Goal: Task Accomplishment & Management: Complete application form

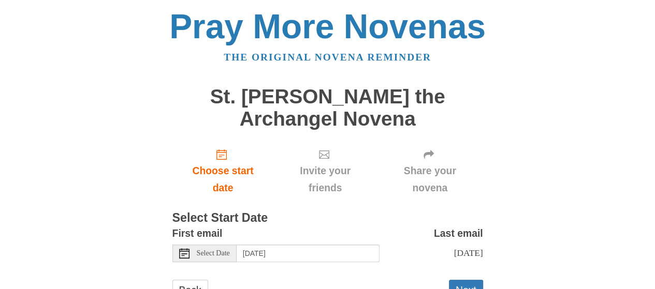
scroll to position [52, 0]
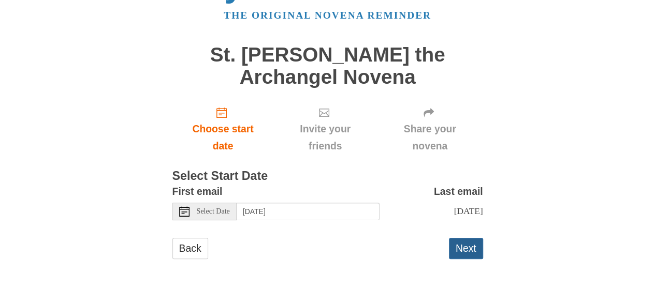
click at [468, 253] on button "Next" at bounding box center [466, 248] width 34 height 21
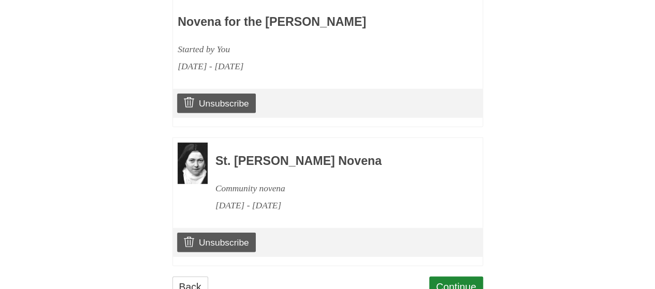
scroll to position [1403, 0]
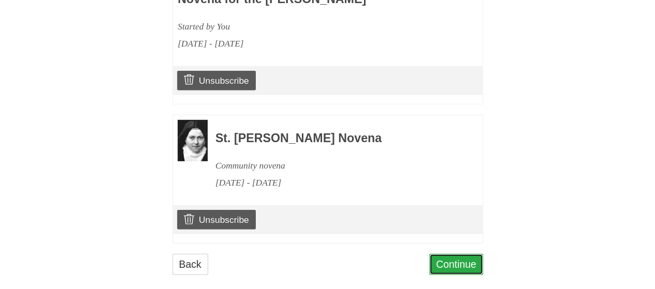
click at [467, 254] on link "Continue" at bounding box center [456, 264] width 54 height 21
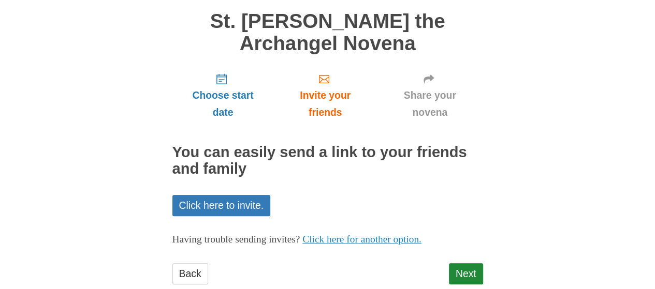
scroll to position [100, 0]
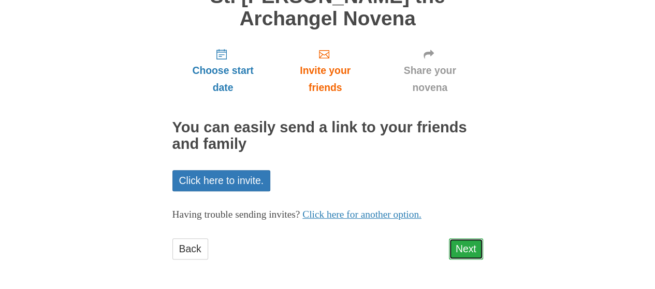
click at [463, 252] on link "Next" at bounding box center [466, 249] width 34 height 21
